Goal: Task Accomplishment & Management: Manage account settings

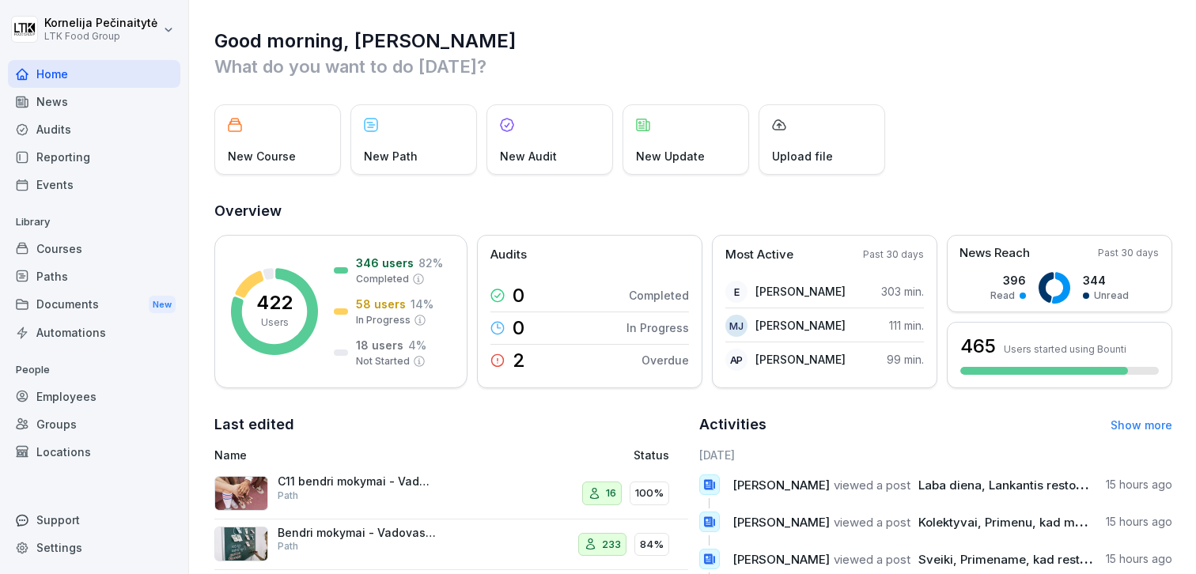
click at [120, 104] on div "News" at bounding box center [94, 102] width 172 height 28
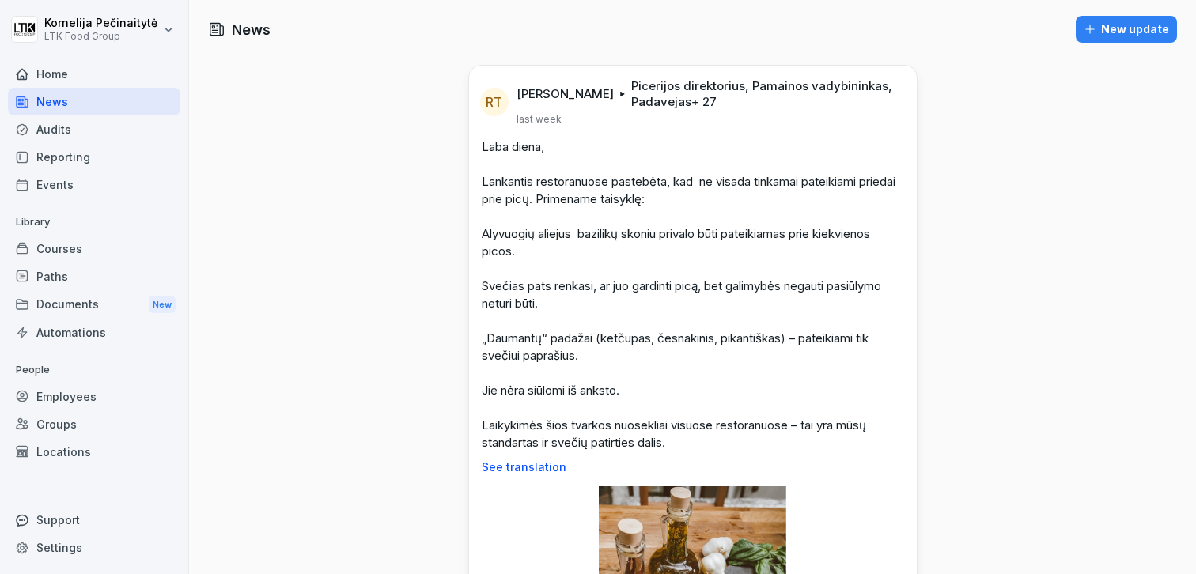
click at [100, 248] on div "Courses" at bounding box center [94, 249] width 172 height 28
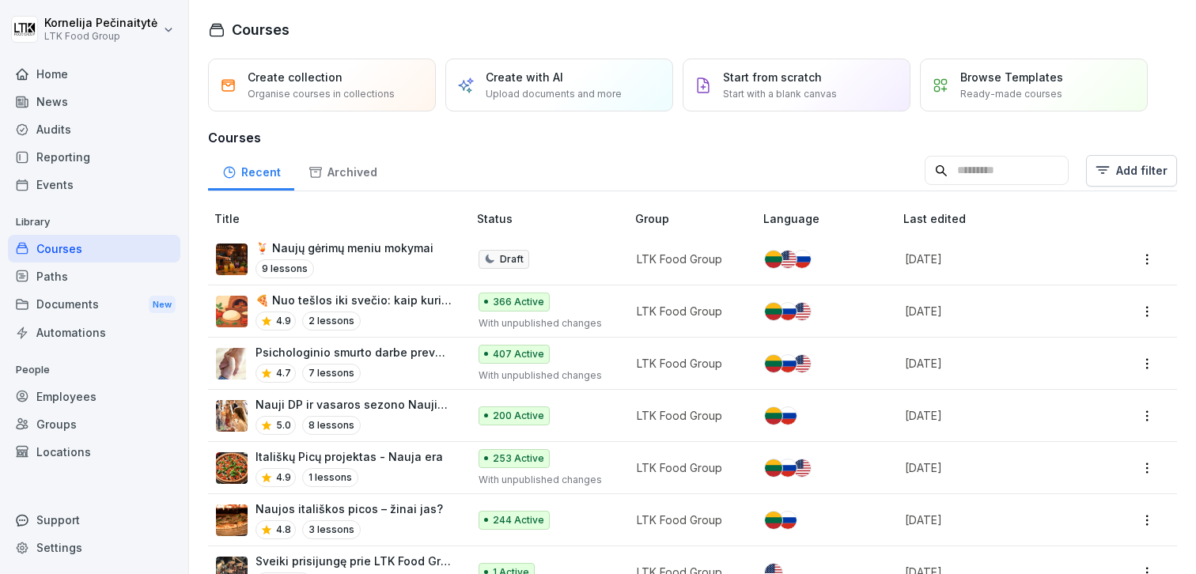
click at [366, 259] on div "🍹 Naujų gėrimų meniu mokymai 9 lessons" at bounding box center [344, 259] width 178 height 39
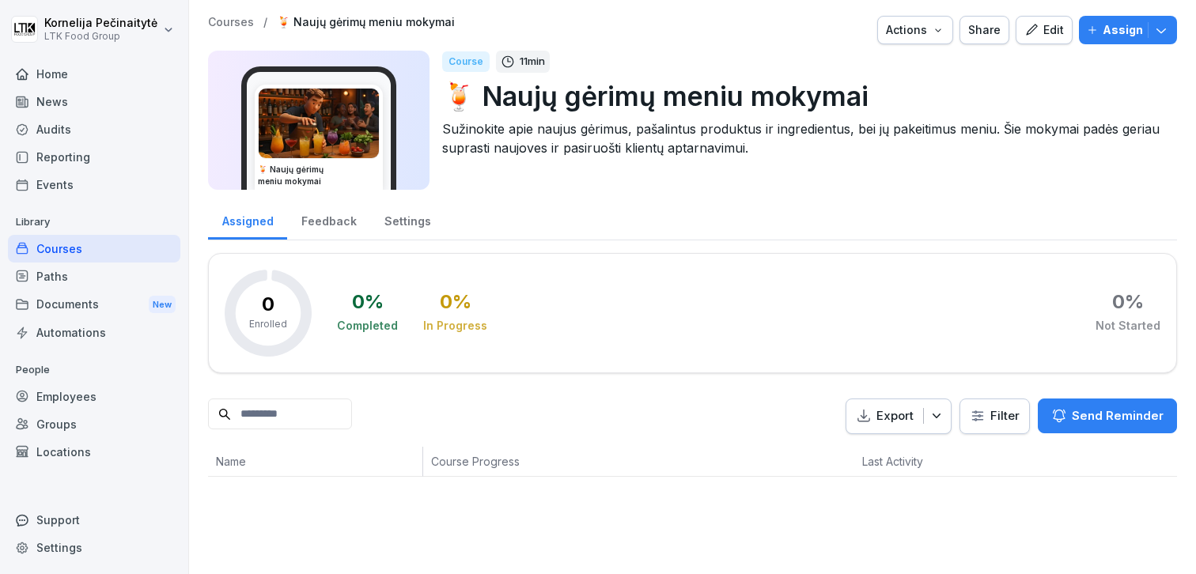
click at [937, 33] on icon "button" at bounding box center [938, 30] width 13 height 13
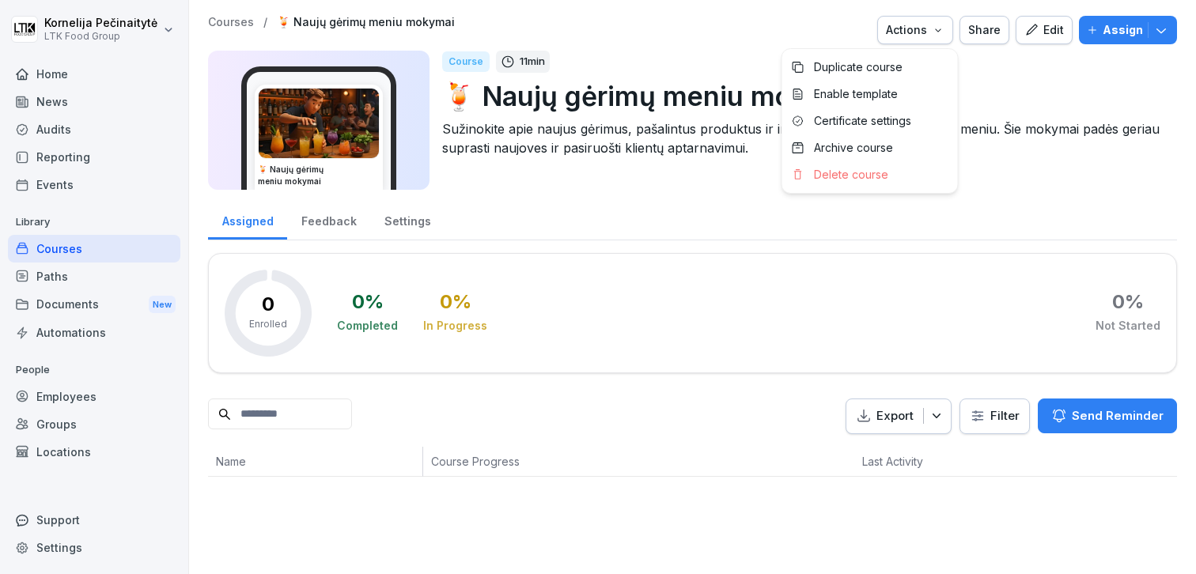
click at [977, 32] on div "Share" at bounding box center [984, 29] width 32 height 17
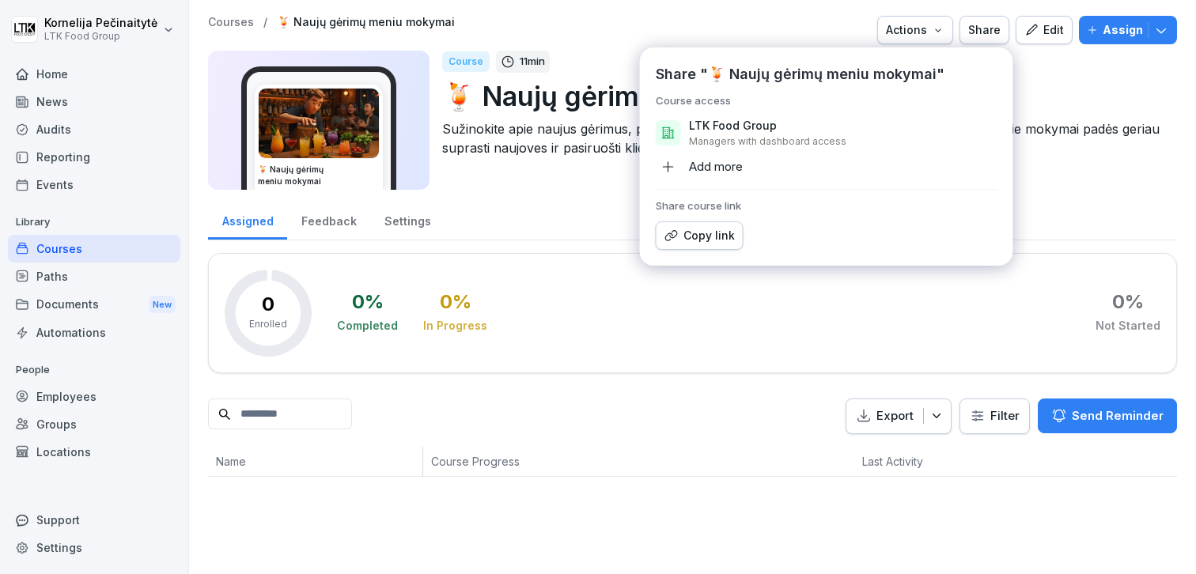
click at [1073, 105] on p "🍹 Naujų gėrimų meniu mokymai" at bounding box center [803, 96] width 722 height 40
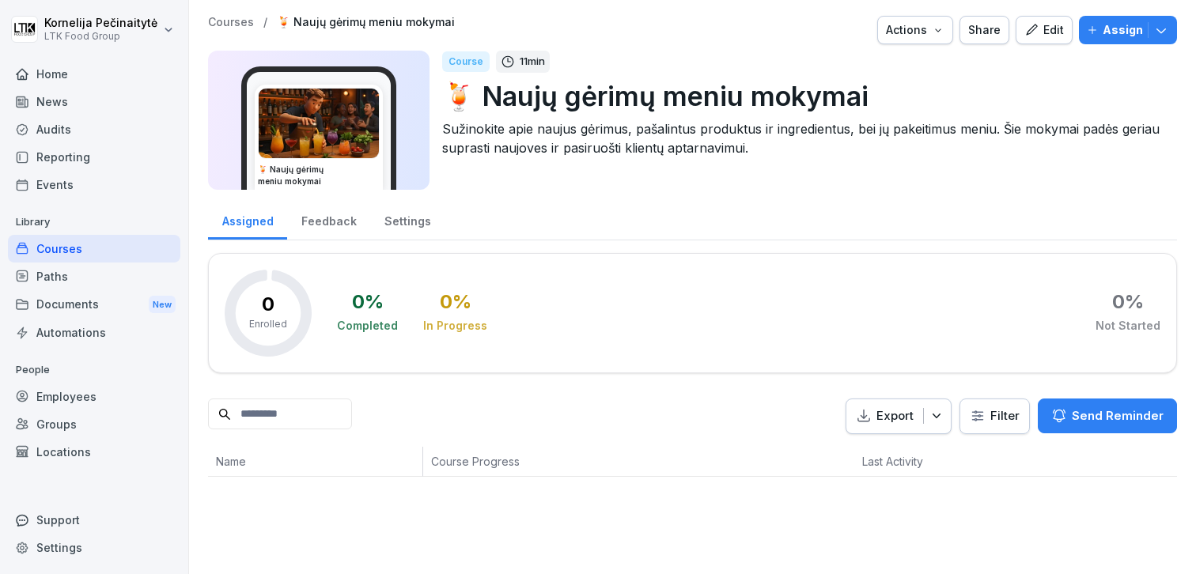
click at [1175, 32] on button "Assign" at bounding box center [1128, 30] width 98 height 28
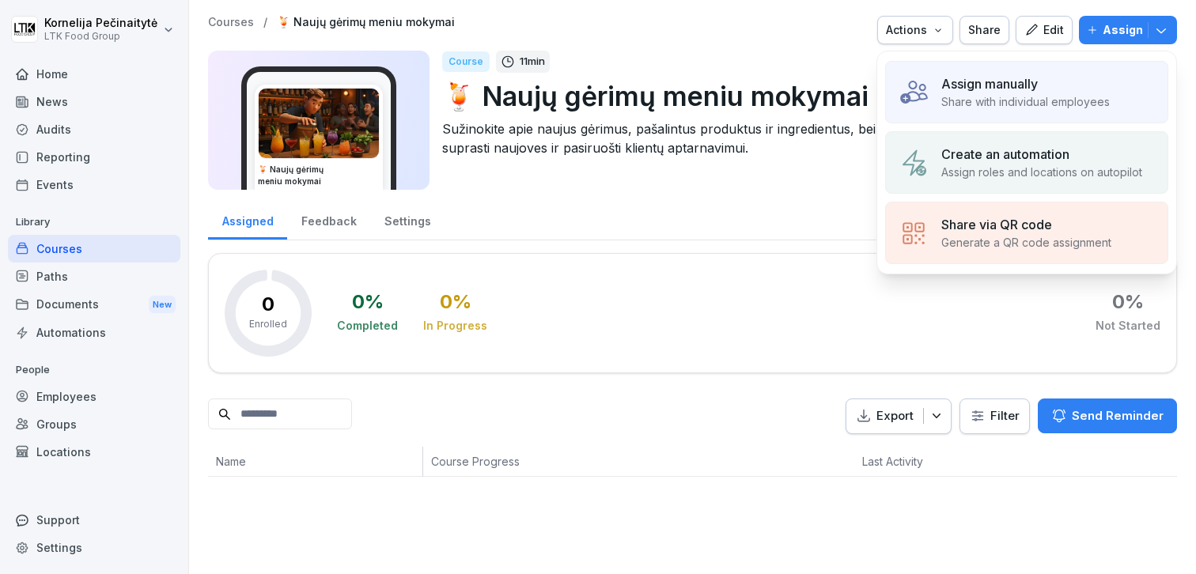
click at [1043, 232] on p "Share via QR code" at bounding box center [996, 224] width 111 height 19
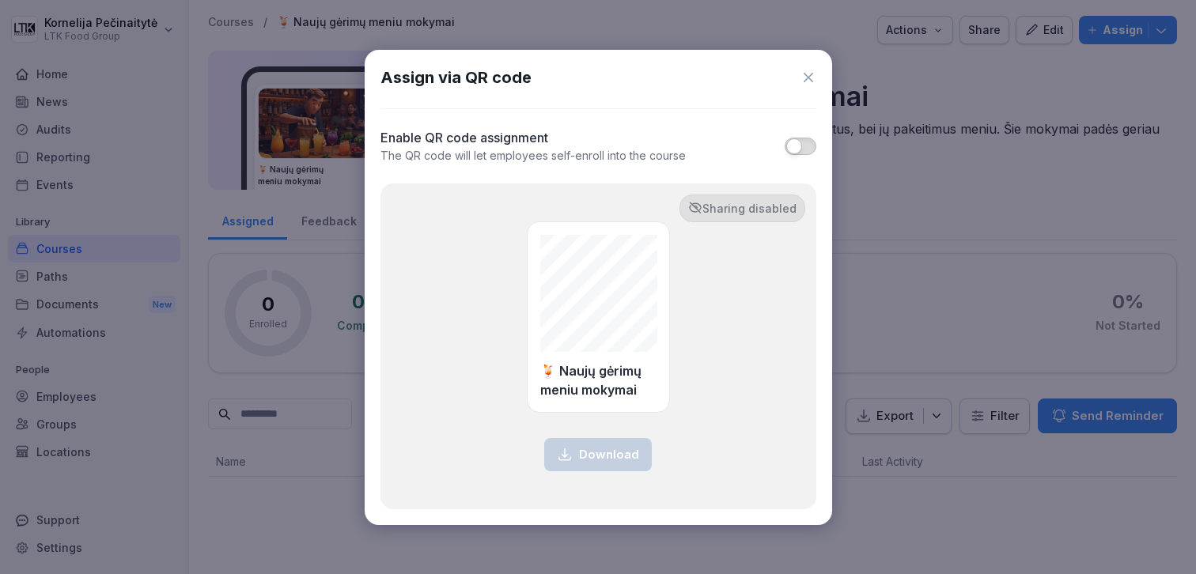
click at [812, 142] on button "button" at bounding box center [801, 146] width 32 height 17
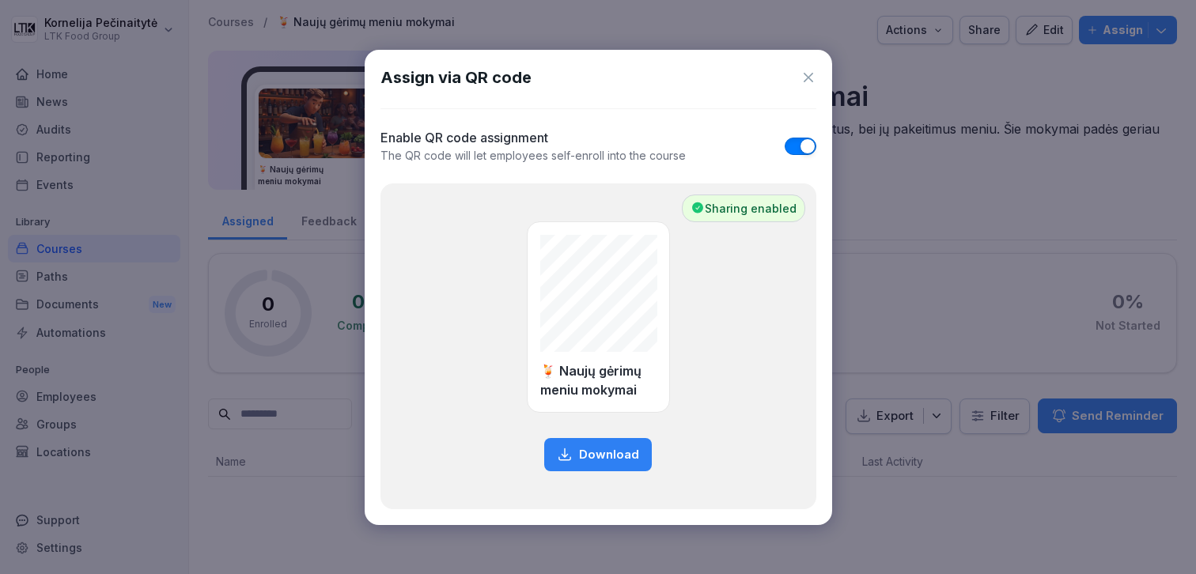
click at [807, 79] on icon at bounding box center [808, 78] width 16 height 16
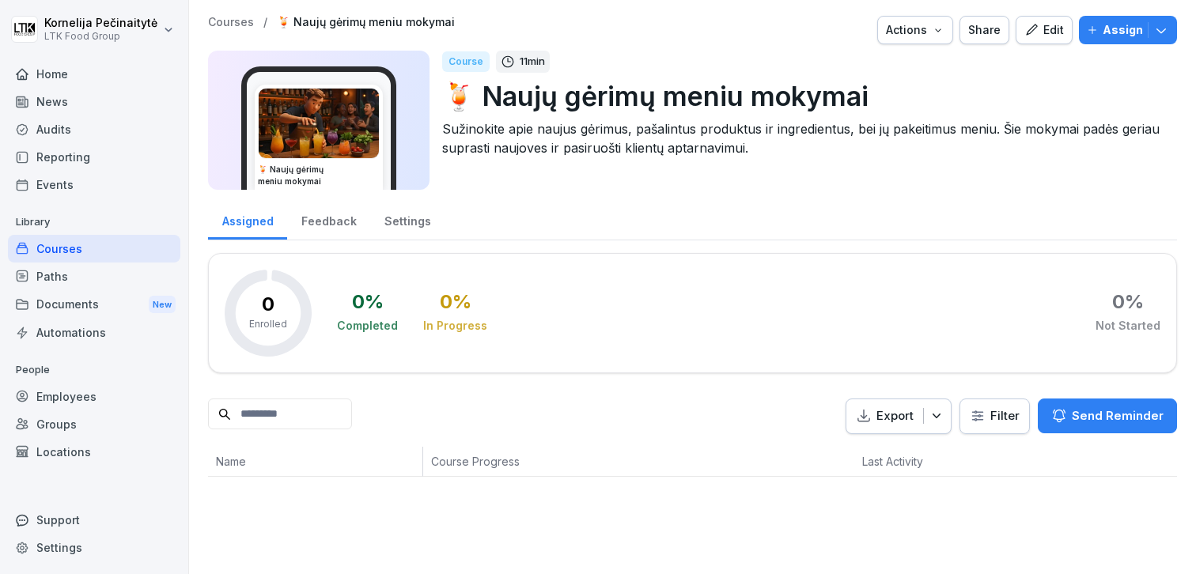
click at [929, 36] on div "Actions" at bounding box center [915, 29] width 59 height 17
click at [1039, 35] on icon "button" at bounding box center [1031, 30] width 14 height 14
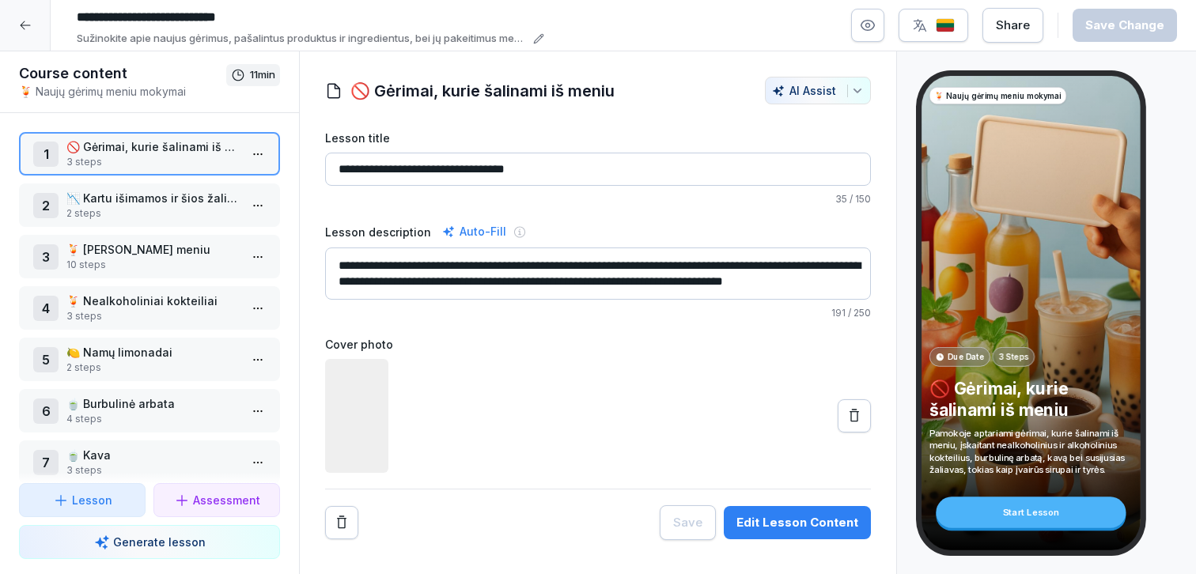
click at [1050, 33] on div "Share Save Change" at bounding box center [1014, 25] width 326 height 35
click at [70, 153] on p "🚫 Gėrimai, kurie šalinami iš meniu" at bounding box center [152, 146] width 172 height 17
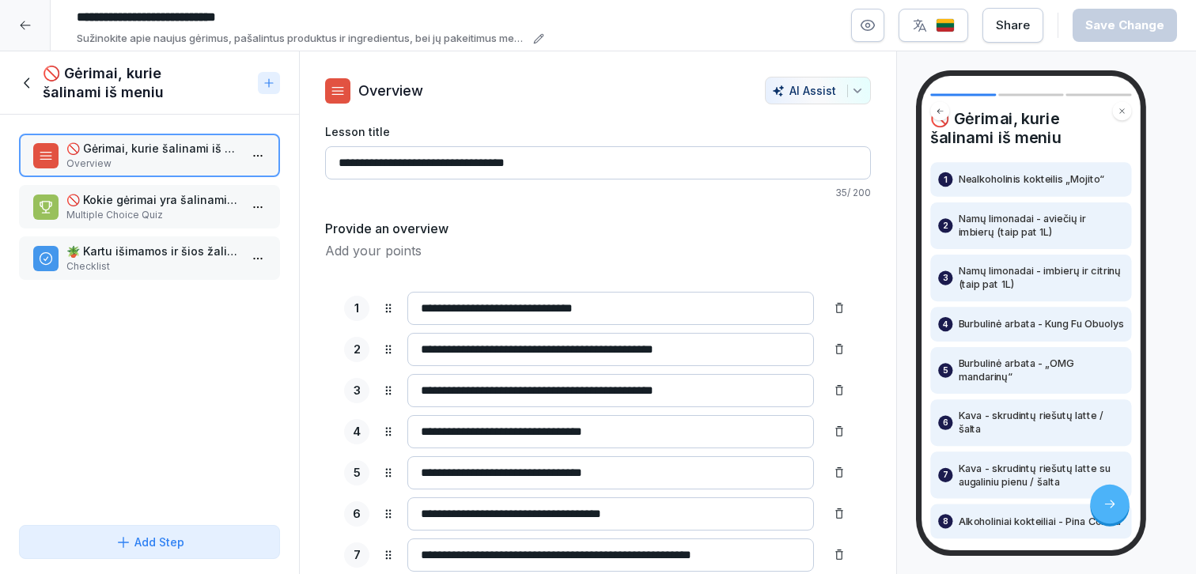
scroll to position [152, 0]
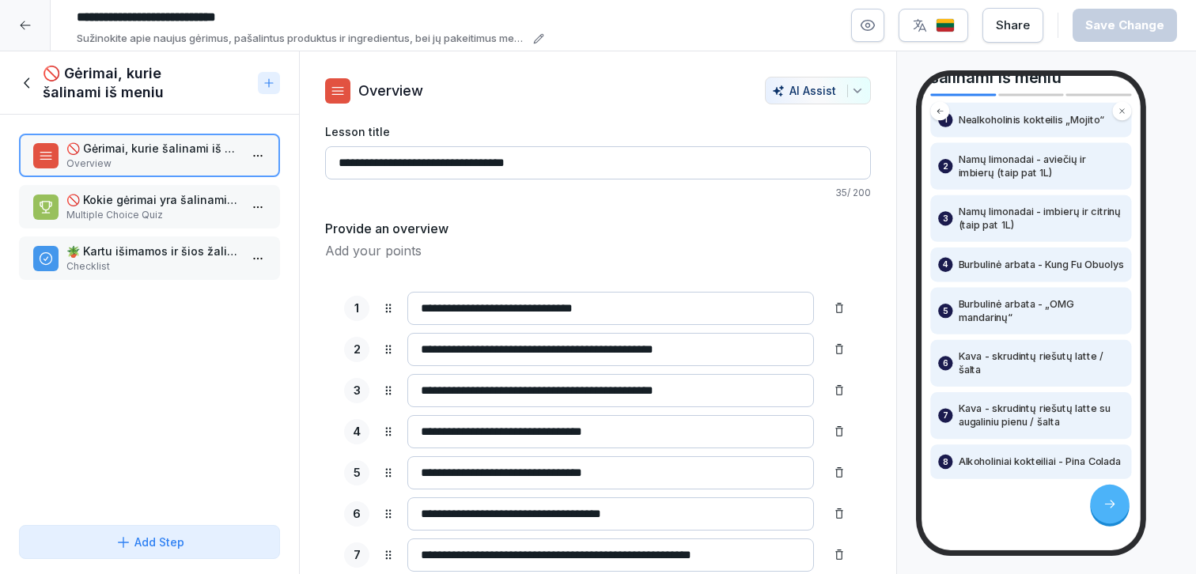
click at [1096, 509] on div at bounding box center [1109, 504] width 39 height 39
click at [21, 84] on icon at bounding box center [27, 82] width 17 height 17
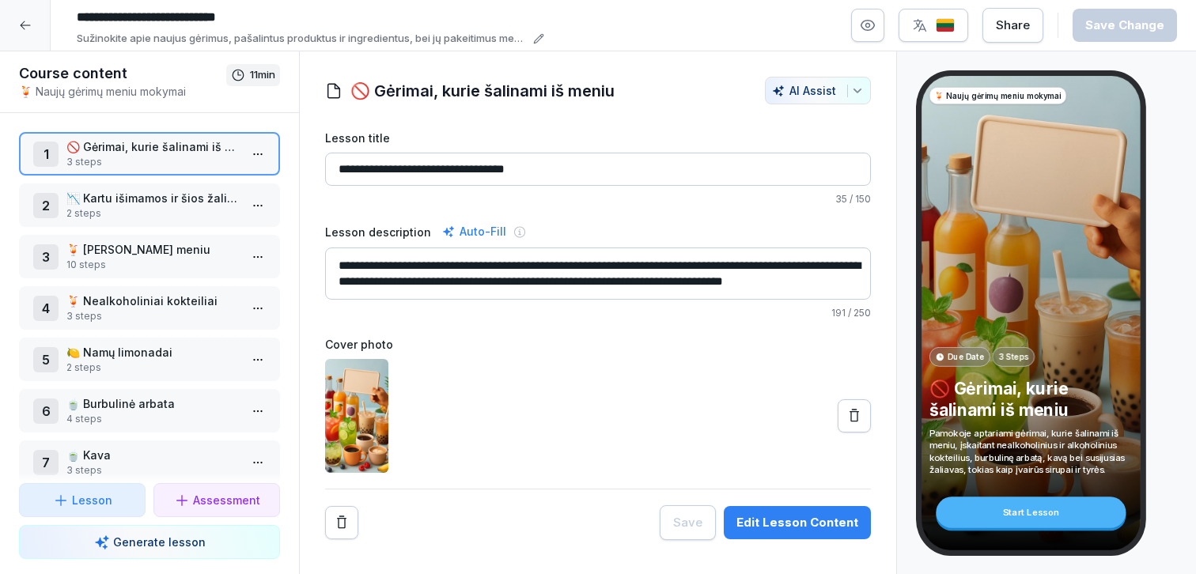
click at [31, 20] on icon at bounding box center [25, 25] width 13 height 13
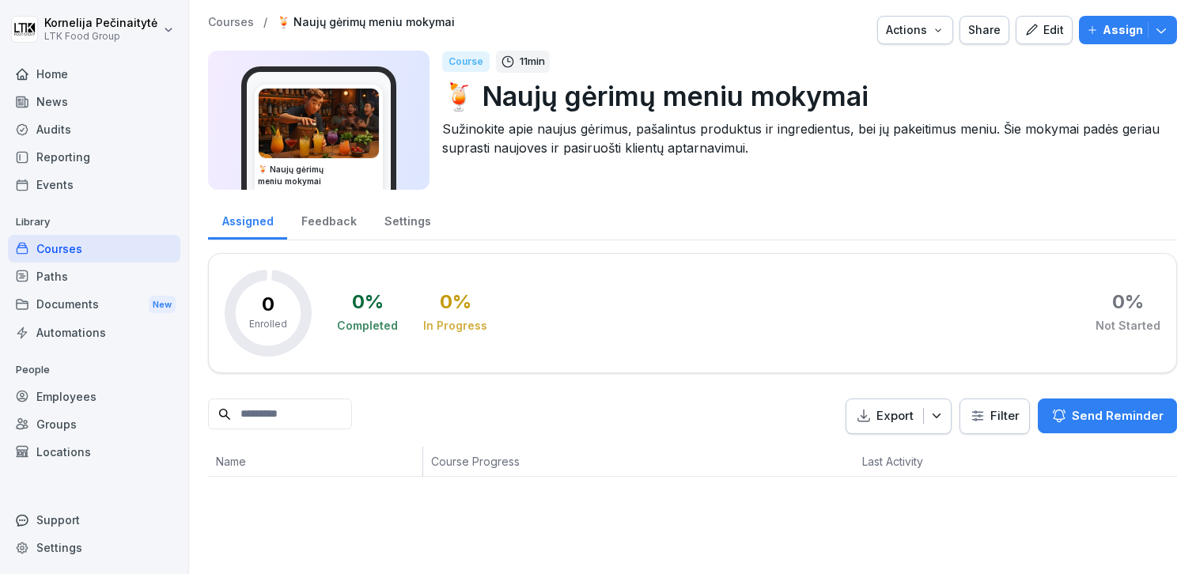
click at [103, 281] on div "Paths" at bounding box center [94, 277] width 172 height 28
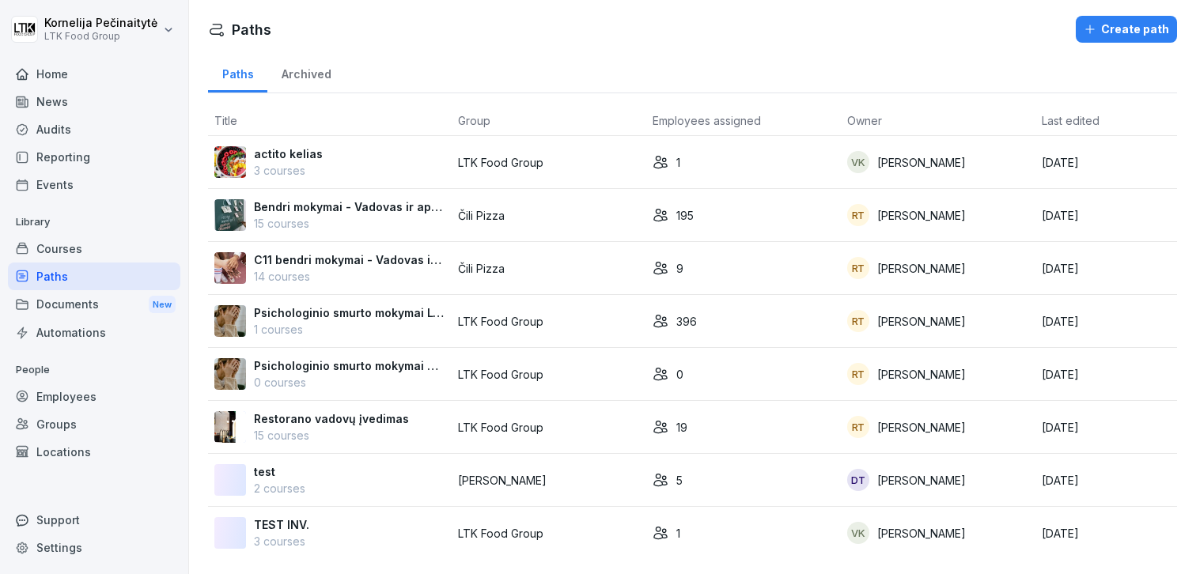
click at [384, 215] on p "15 courses" at bounding box center [349, 223] width 191 height 17
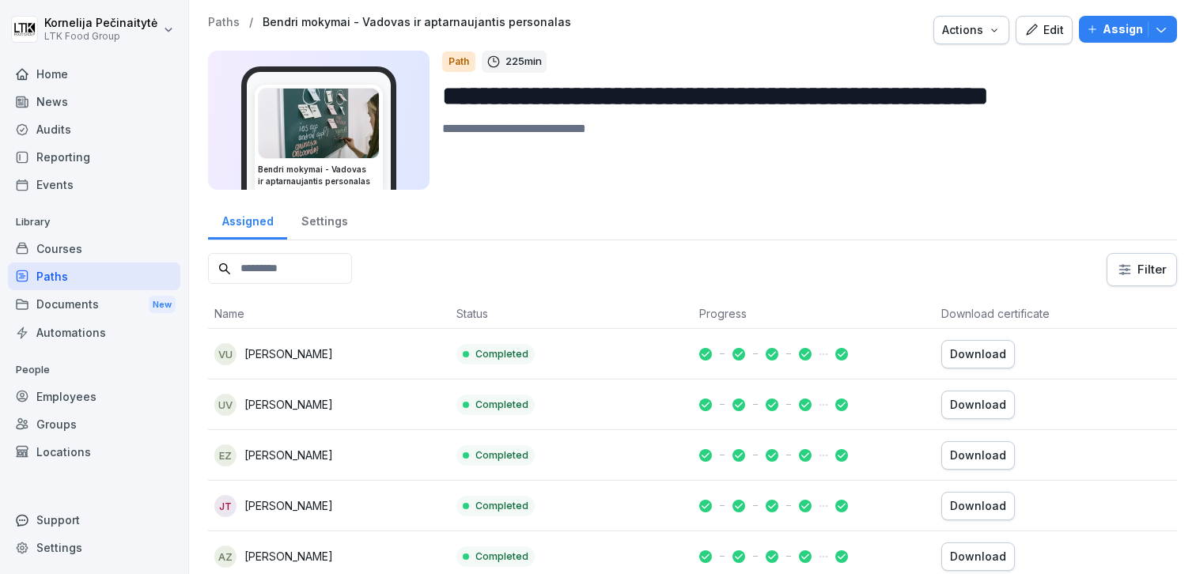
click at [99, 250] on div "Courses" at bounding box center [94, 249] width 172 height 28
